Goal: Task Accomplishment & Management: Use online tool/utility

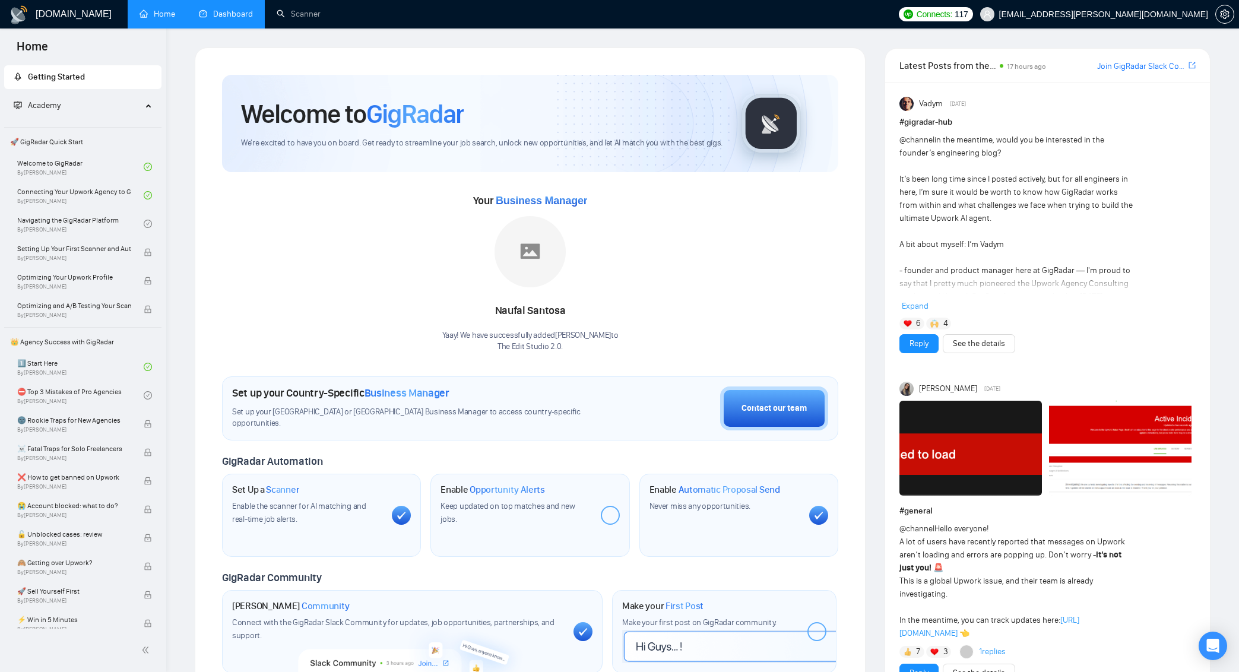
click at [241, 16] on link "Dashboard" at bounding box center [226, 14] width 54 height 10
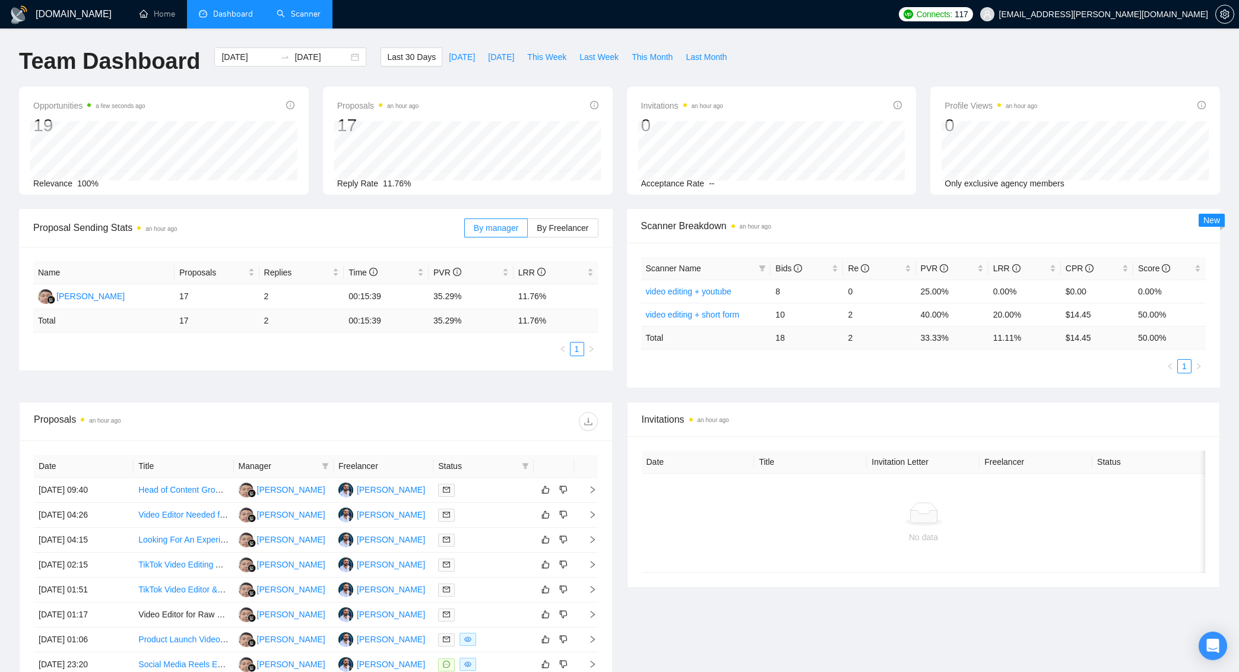
click at [316, 17] on link "Scanner" at bounding box center [299, 14] width 44 height 10
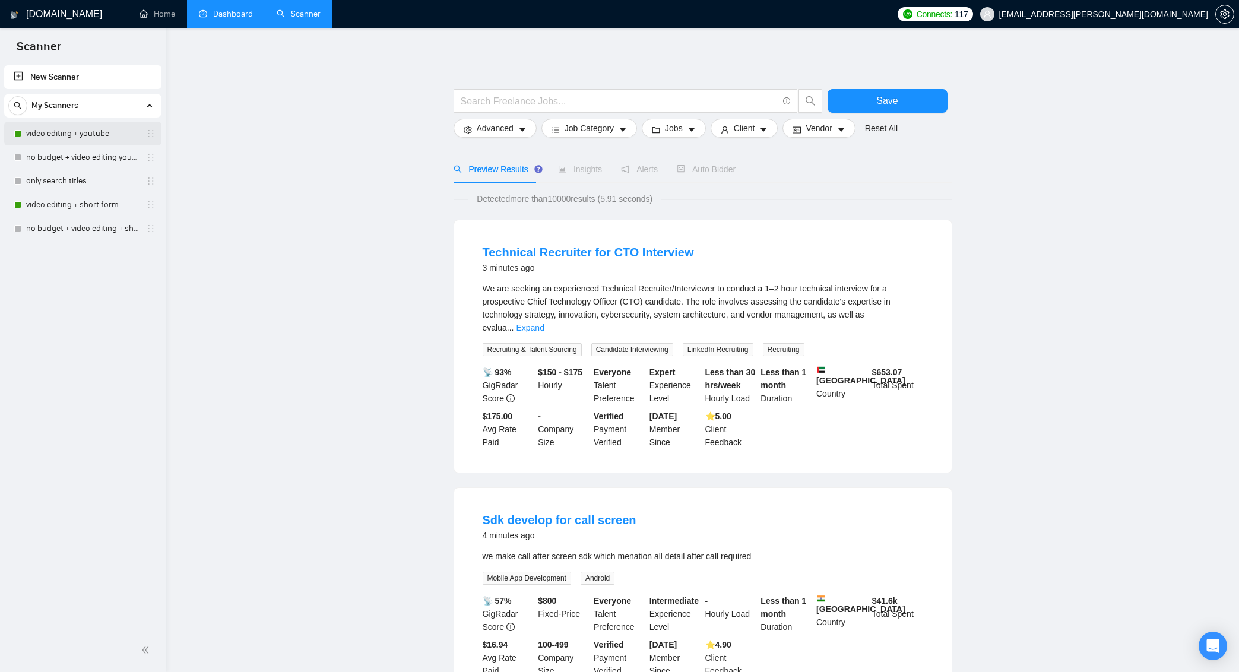
click at [108, 129] on link "video editing + youtube" at bounding box center [82, 134] width 113 height 24
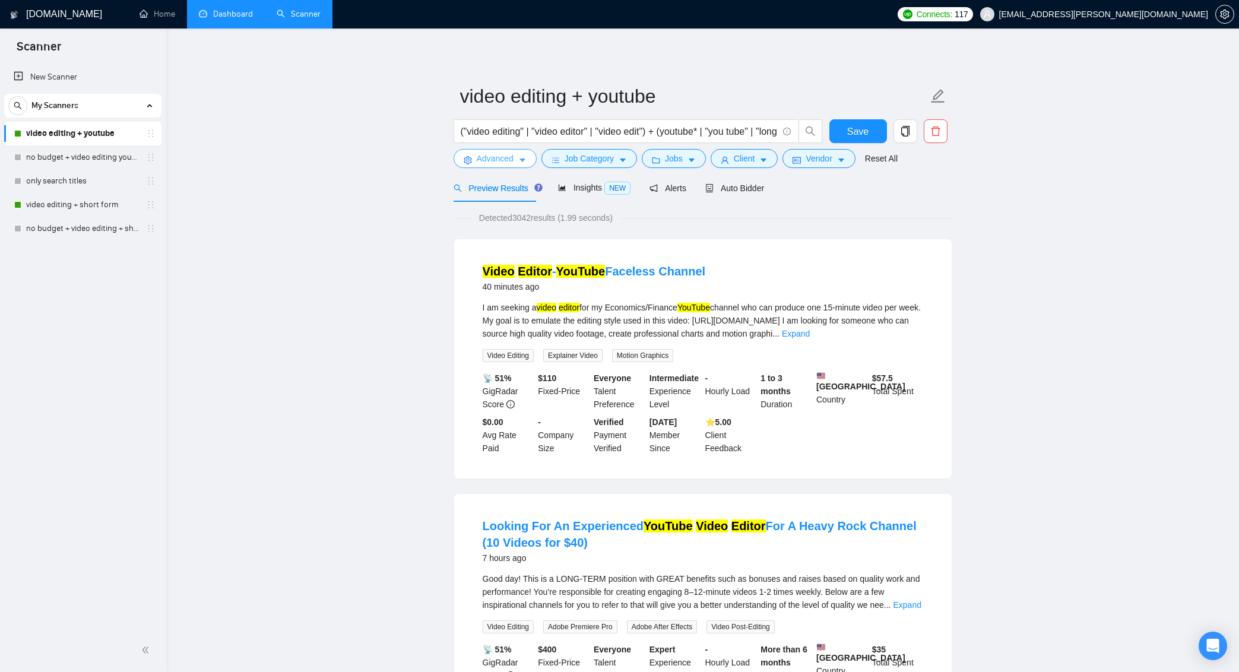
click at [522, 159] on icon "caret-down" at bounding box center [522, 161] width 6 height 4
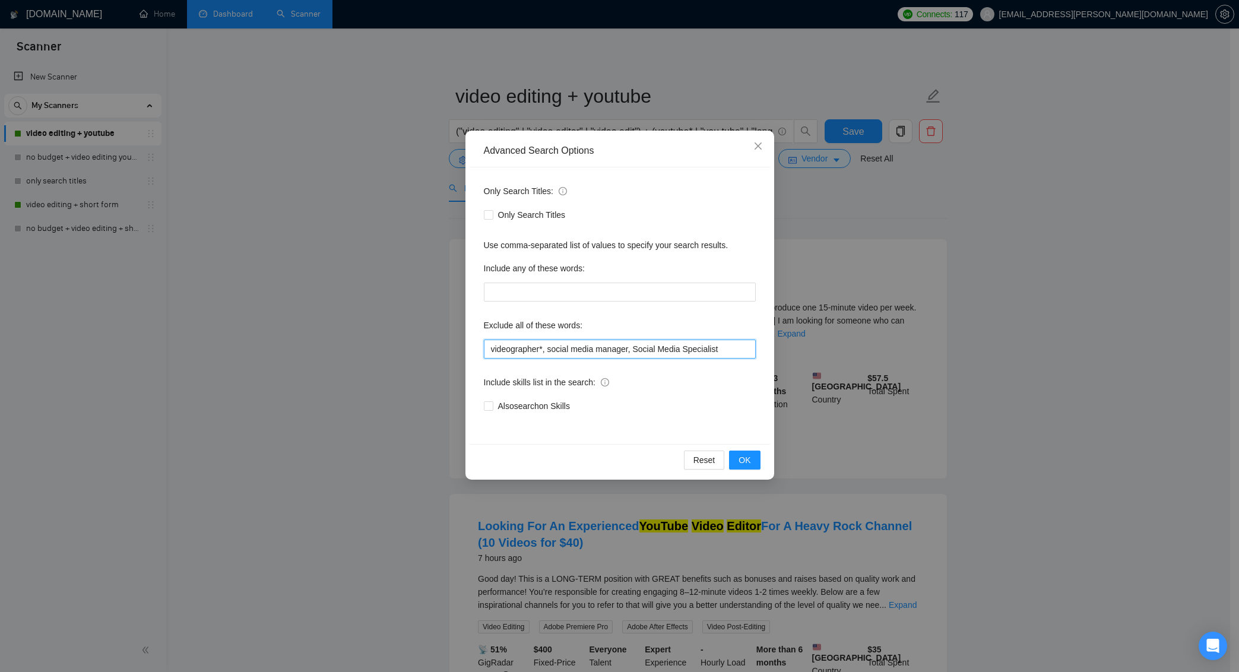
click at [732, 346] on input "videographer*, social media manager, Social Media Specialist" at bounding box center [620, 349] width 272 height 19
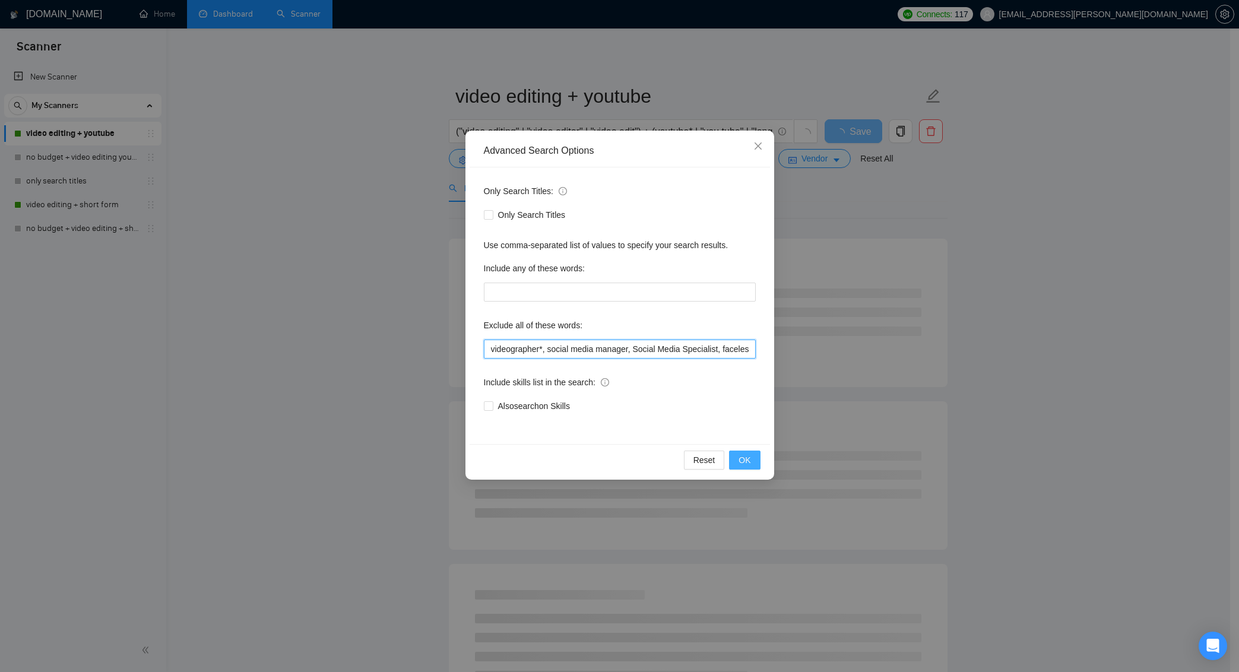
type input "videographer*, social media manager, Social Media Specialist, faceless"
click at [747, 460] on span "OK" at bounding box center [745, 460] width 12 height 13
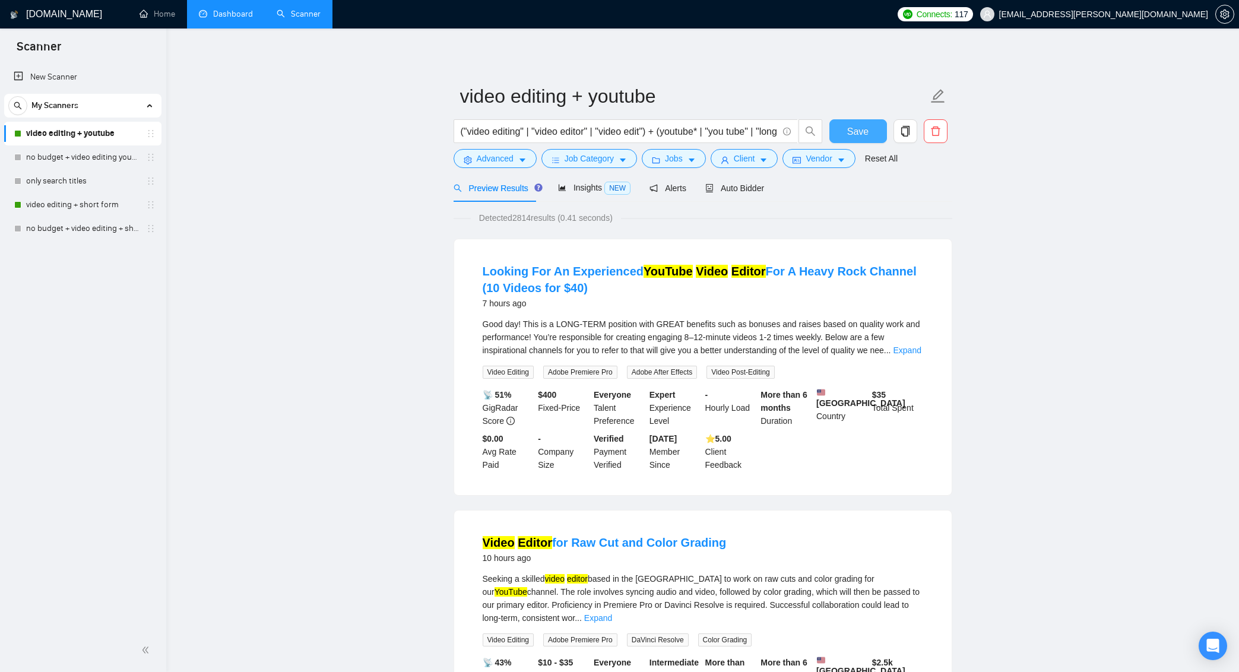
click at [862, 137] on span "Save" at bounding box center [857, 131] width 21 height 15
click at [109, 201] on link "video editing + short form" at bounding box center [82, 205] width 113 height 24
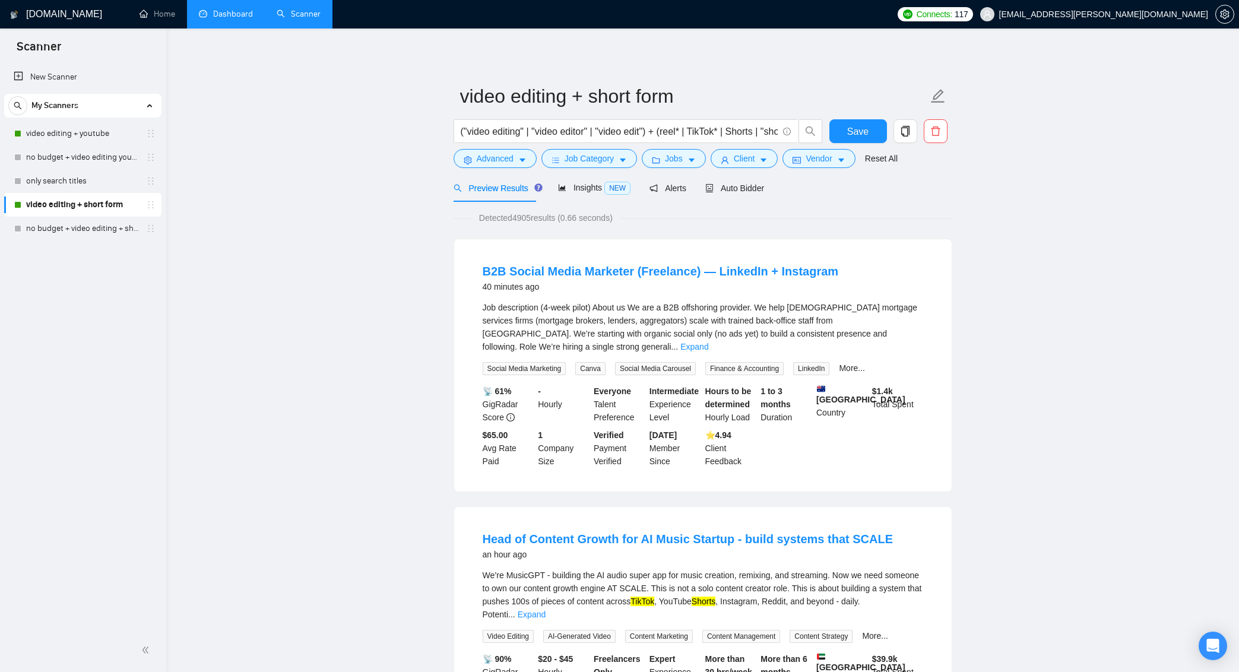
click at [221, 19] on link "Dashboard" at bounding box center [226, 14] width 54 height 10
